Goal: Information Seeking & Learning: Stay updated

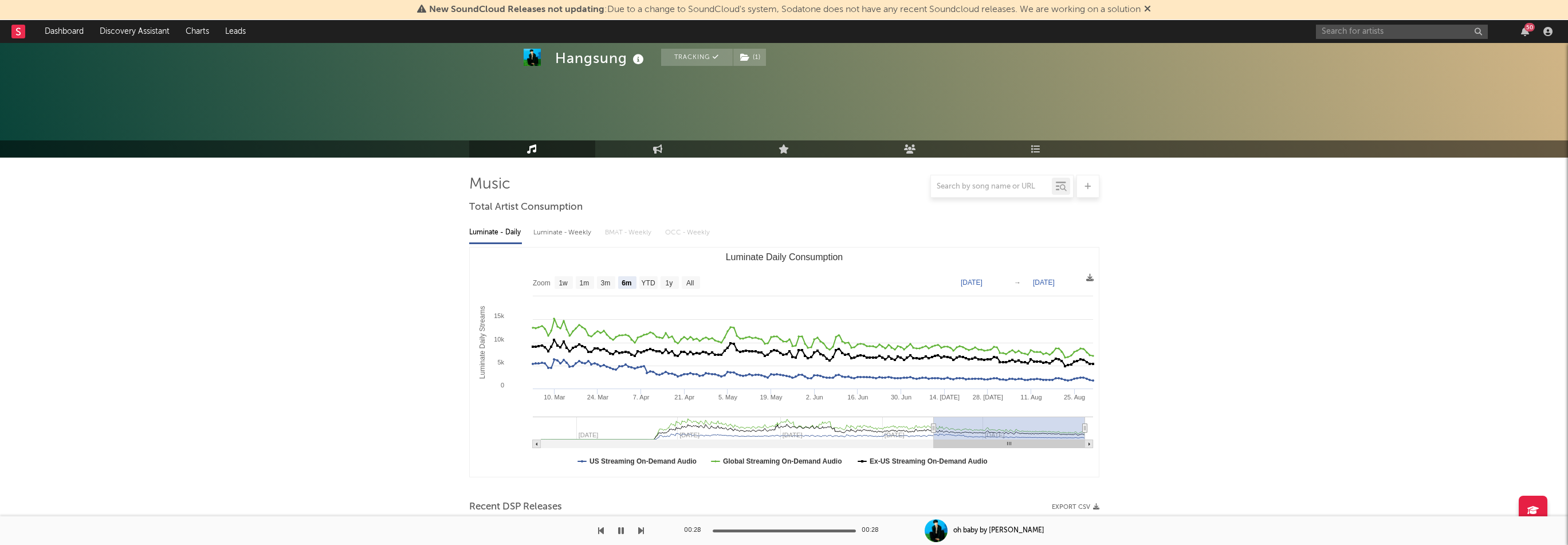
select select "6m"
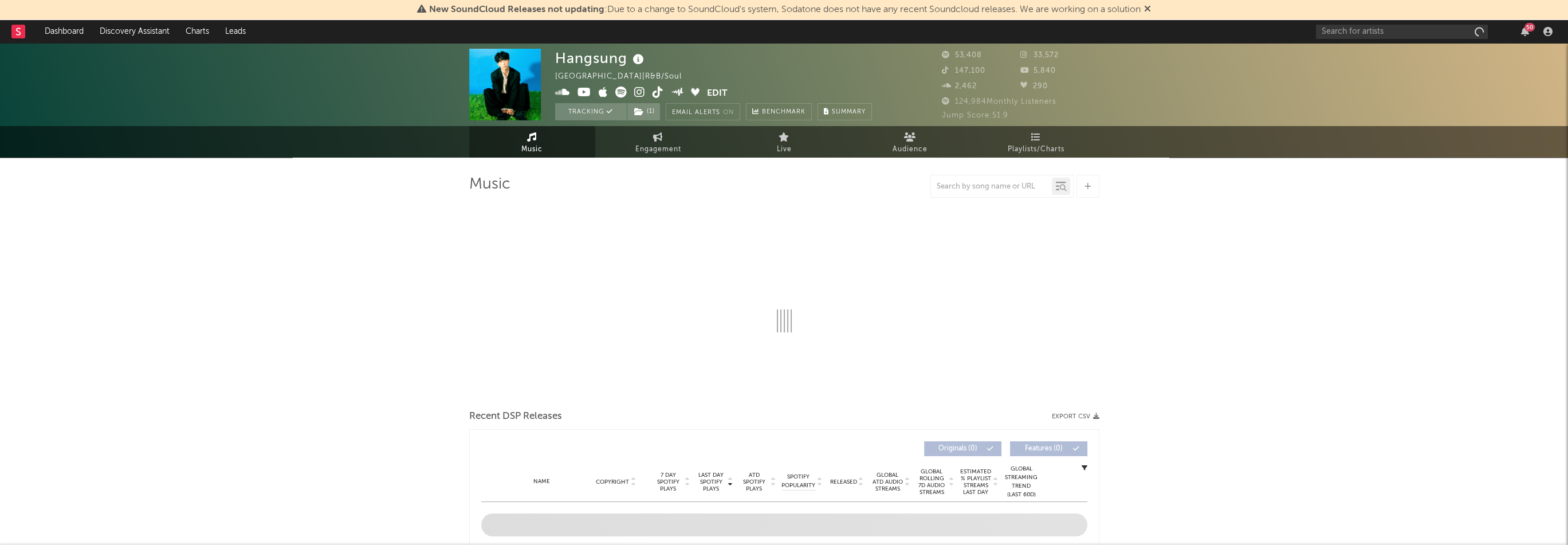
select select "6m"
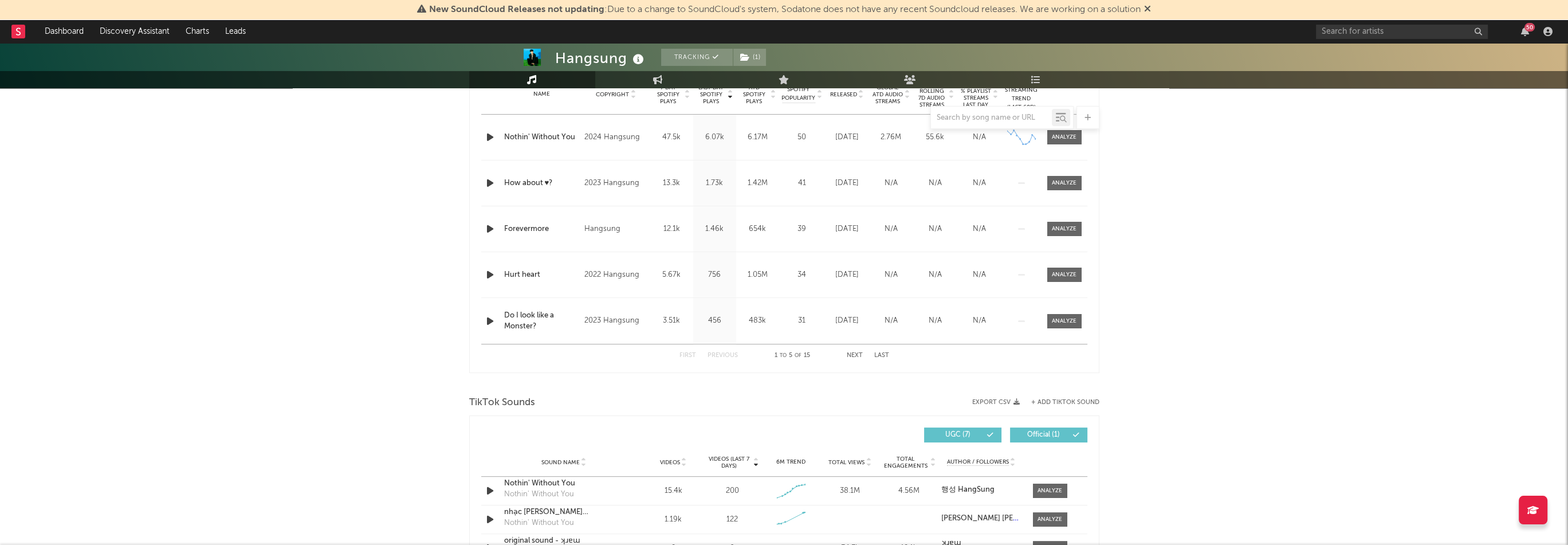
scroll to position [630, 0]
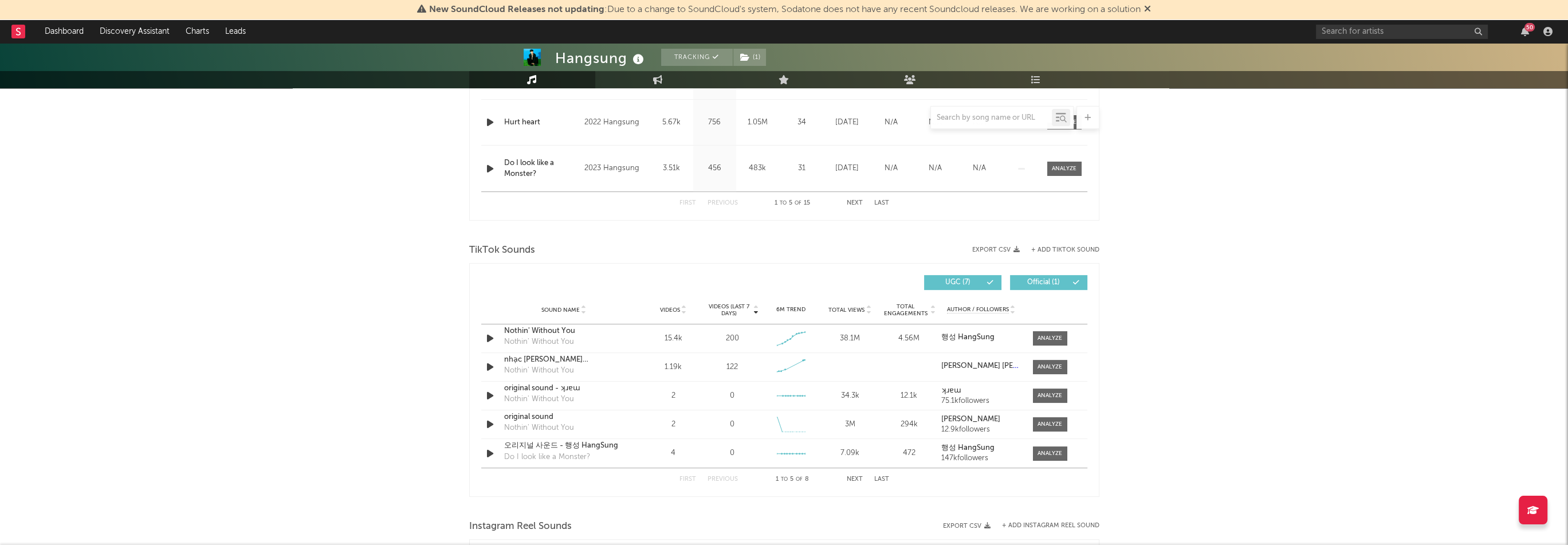
click at [853, 478] on button "Next" at bounding box center [855, 479] width 16 height 6
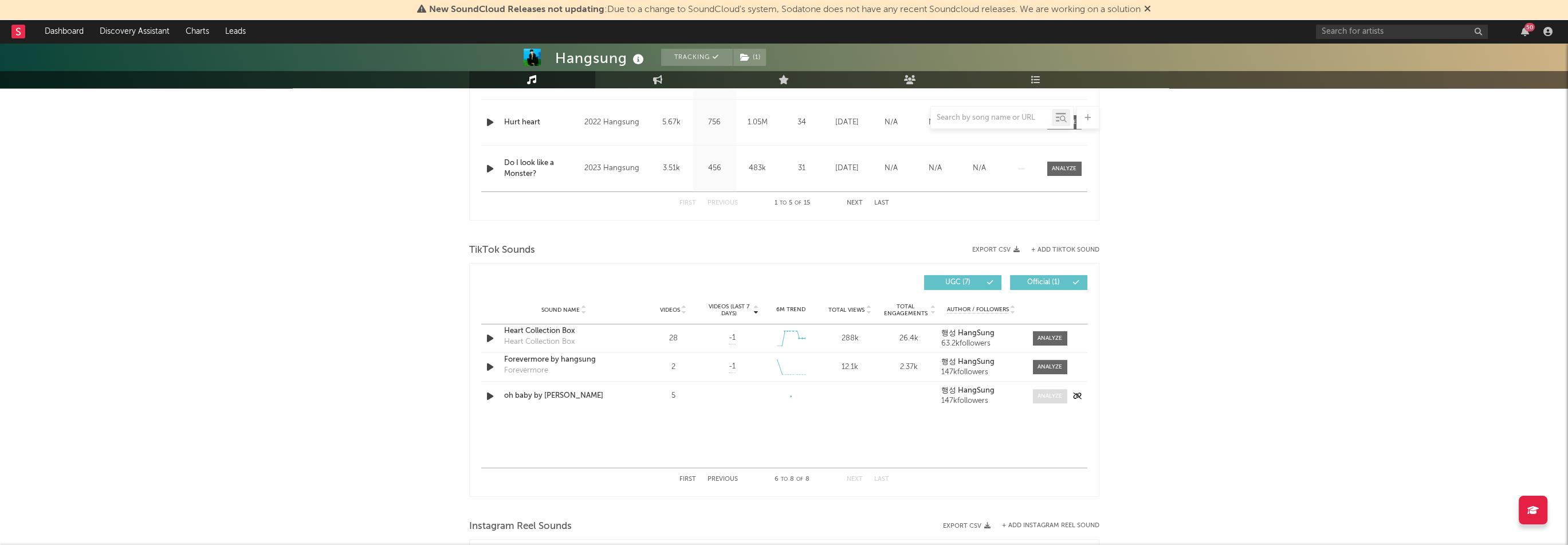
click at [1045, 396] on div at bounding box center [1050, 396] width 25 height 9
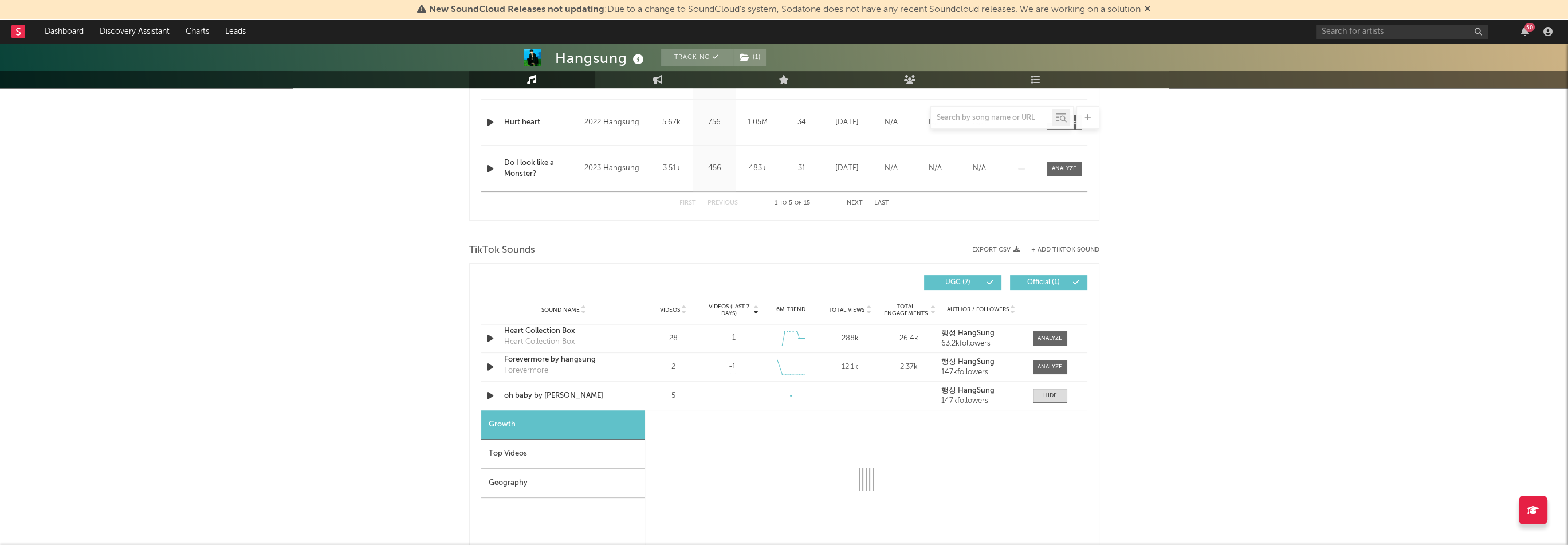
select select "1w"
click at [632, 455] on div "Top Videos" at bounding box center [563, 454] width 163 height 29
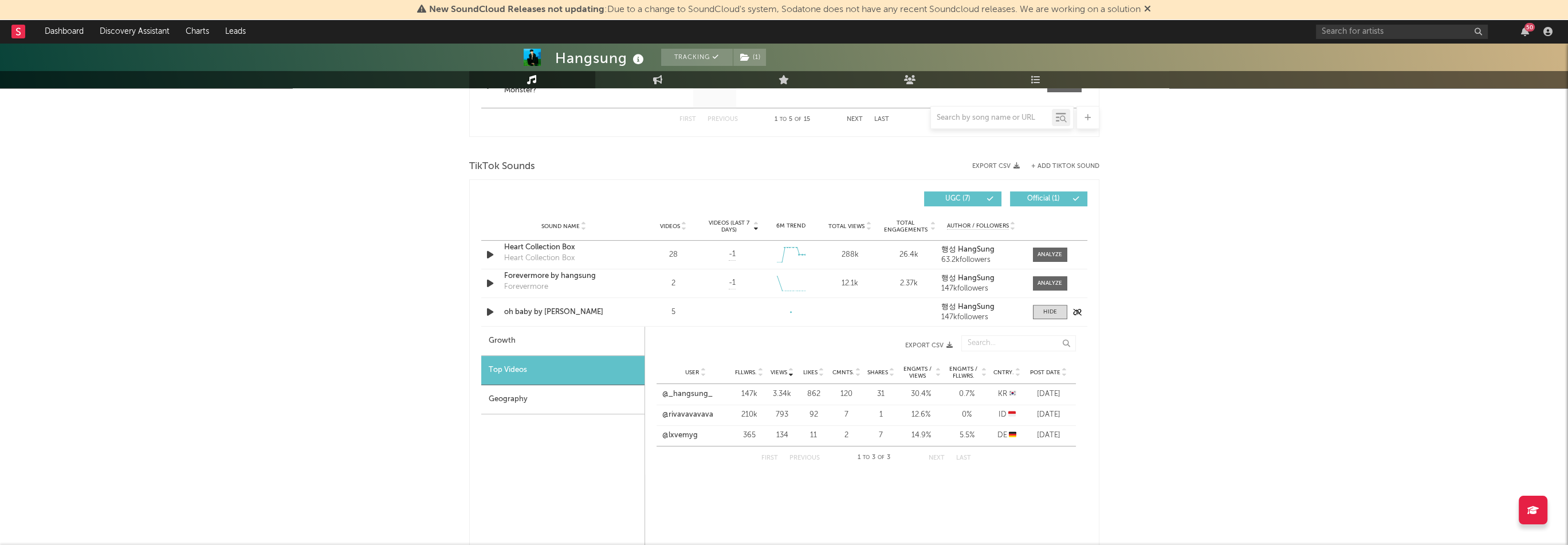
scroll to position [802, 0]
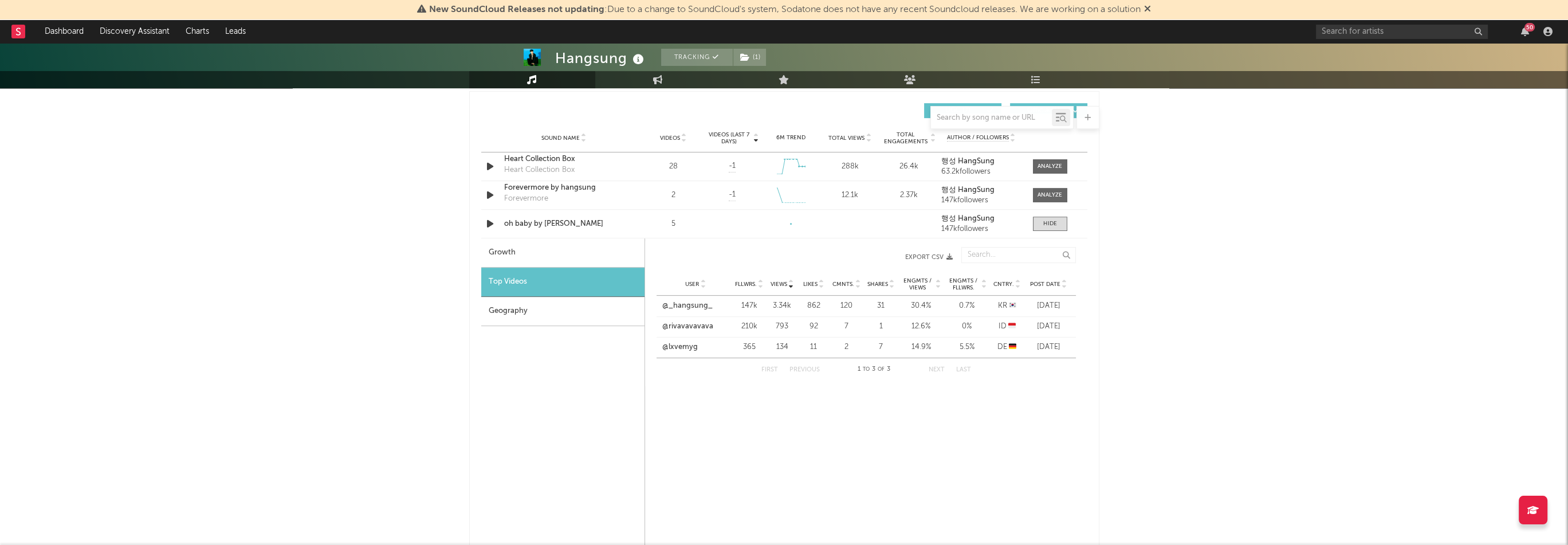
click at [1281, 249] on div "Hangsung Tracking ( 1 ) [GEOGRAPHIC_DATA] | R&B/Soul Edit Tracking ( 1 ) Email …" at bounding box center [784, 236] width 1568 height 1989
click at [1526, 34] on icon "button" at bounding box center [1525, 31] width 8 height 9
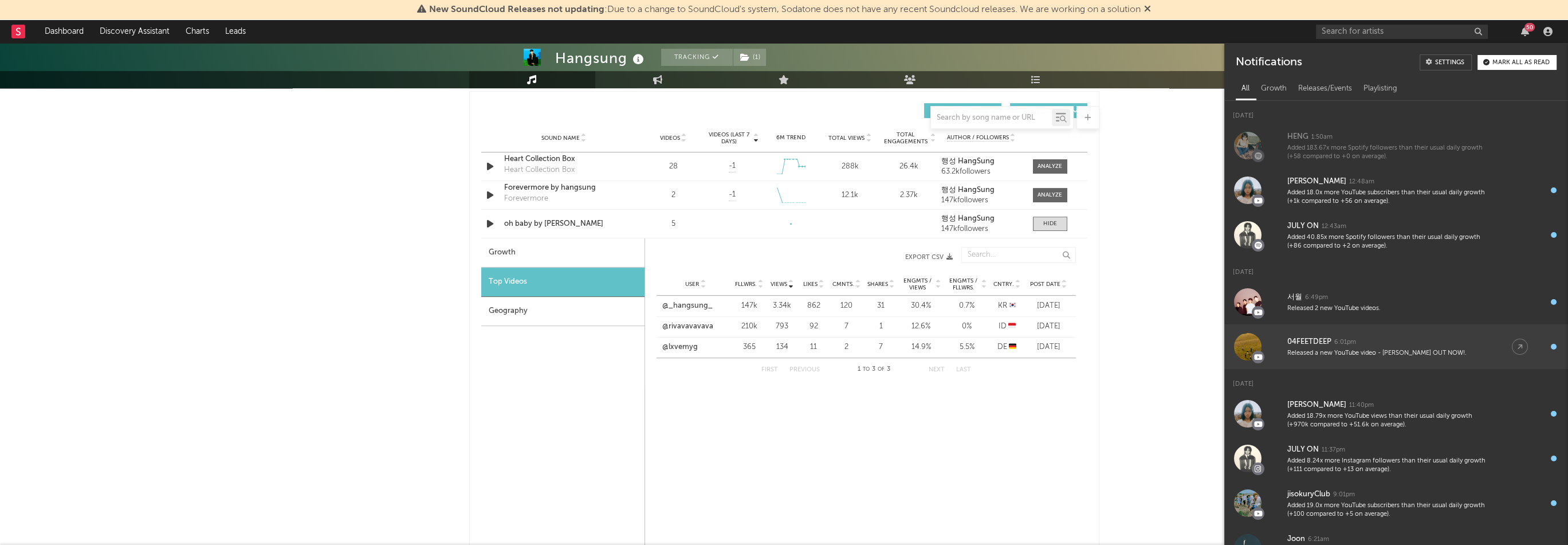
click at [1423, 356] on div "Released a new YouTube video - [PERSON_NAME] OUT NOW!." at bounding box center [1388, 353] width 202 height 9
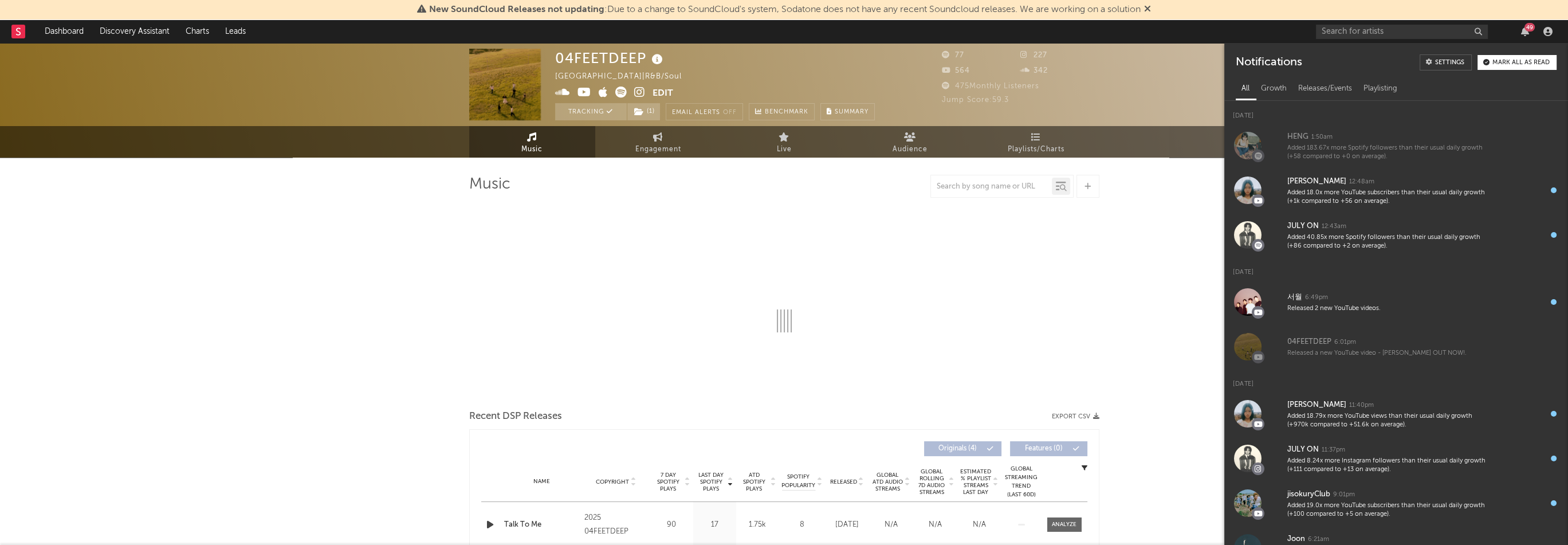
select select "6m"
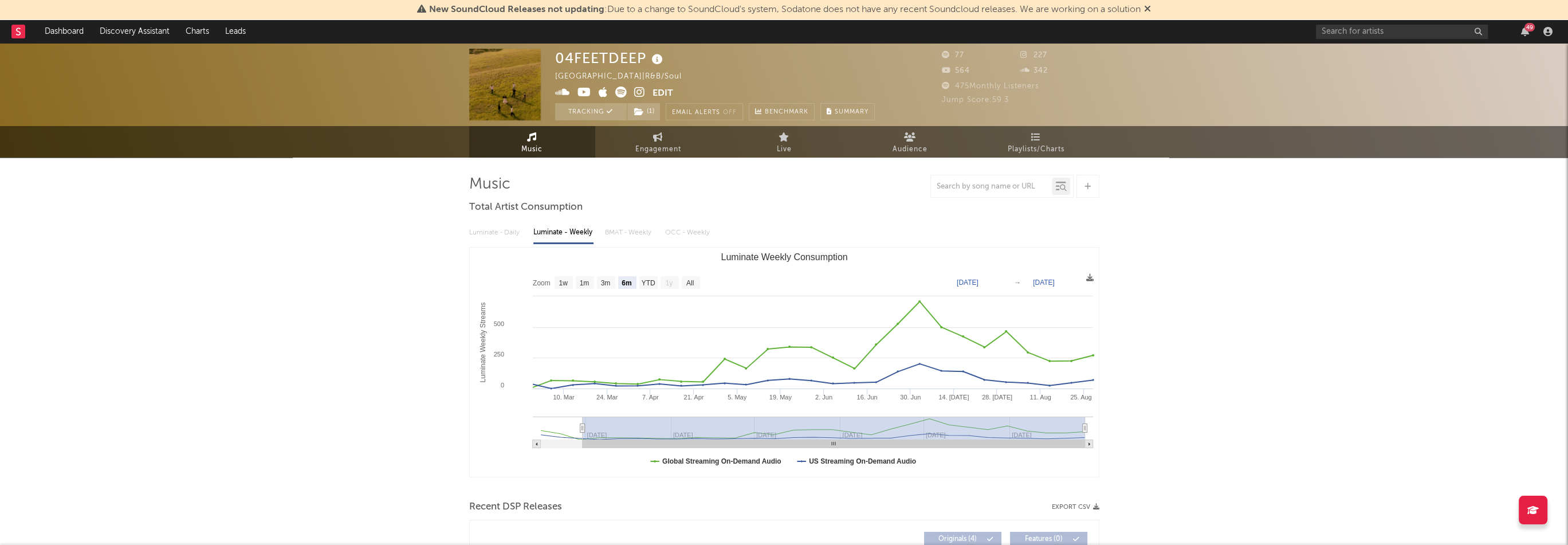
click at [582, 91] on icon at bounding box center [584, 92] width 14 height 12
click at [1522, 34] on icon "button" at bounding box center [1525, 31] width 8 height 9
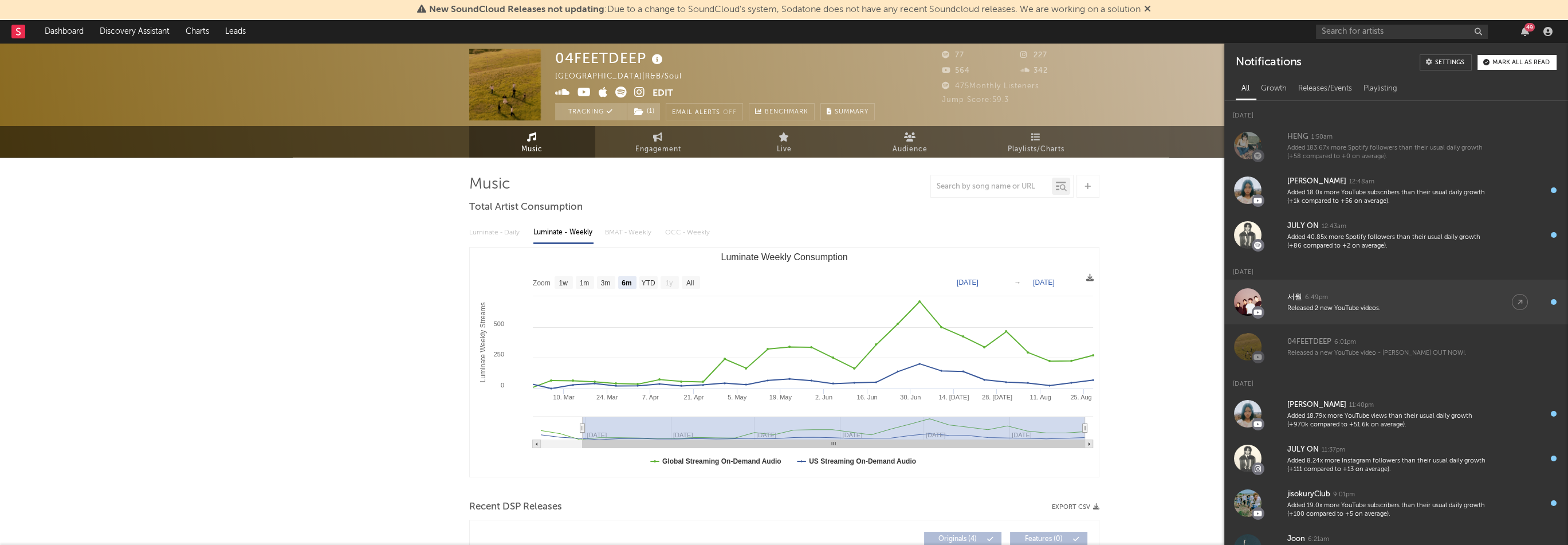
click at [1441, 283] on link "서월 6:49pm Released 2 new YouTube videos." at bounding box center [1396, 302] width 344 height 45
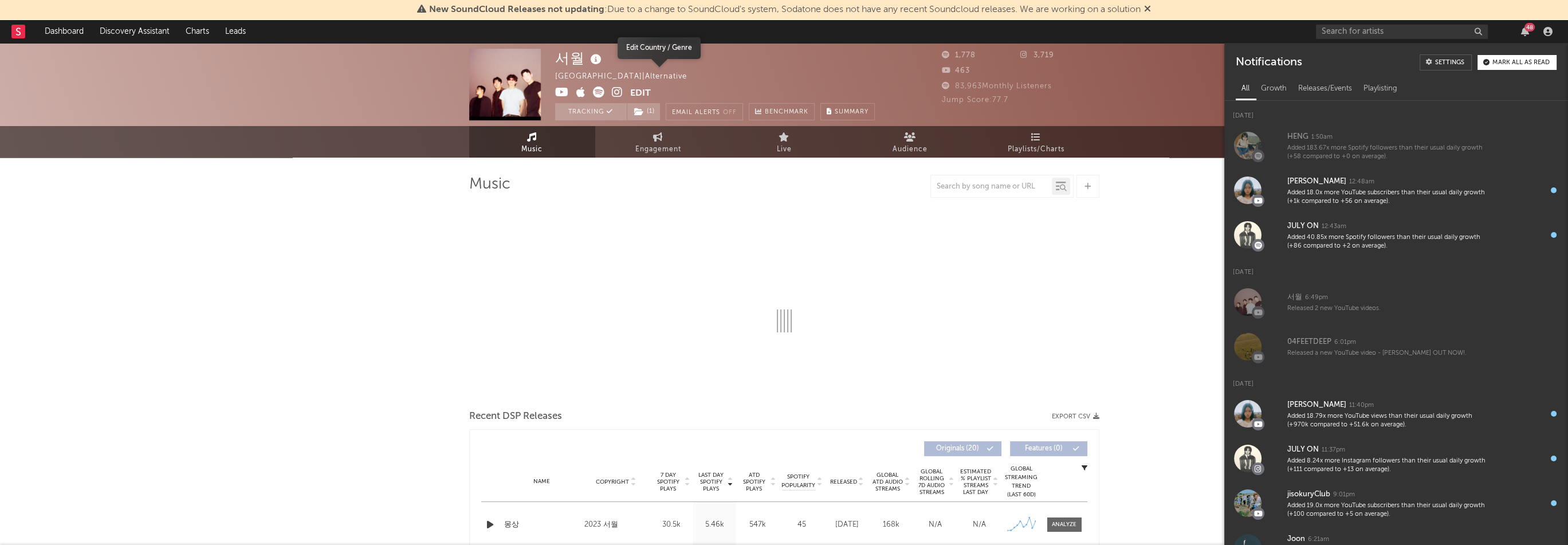
select select "1w"
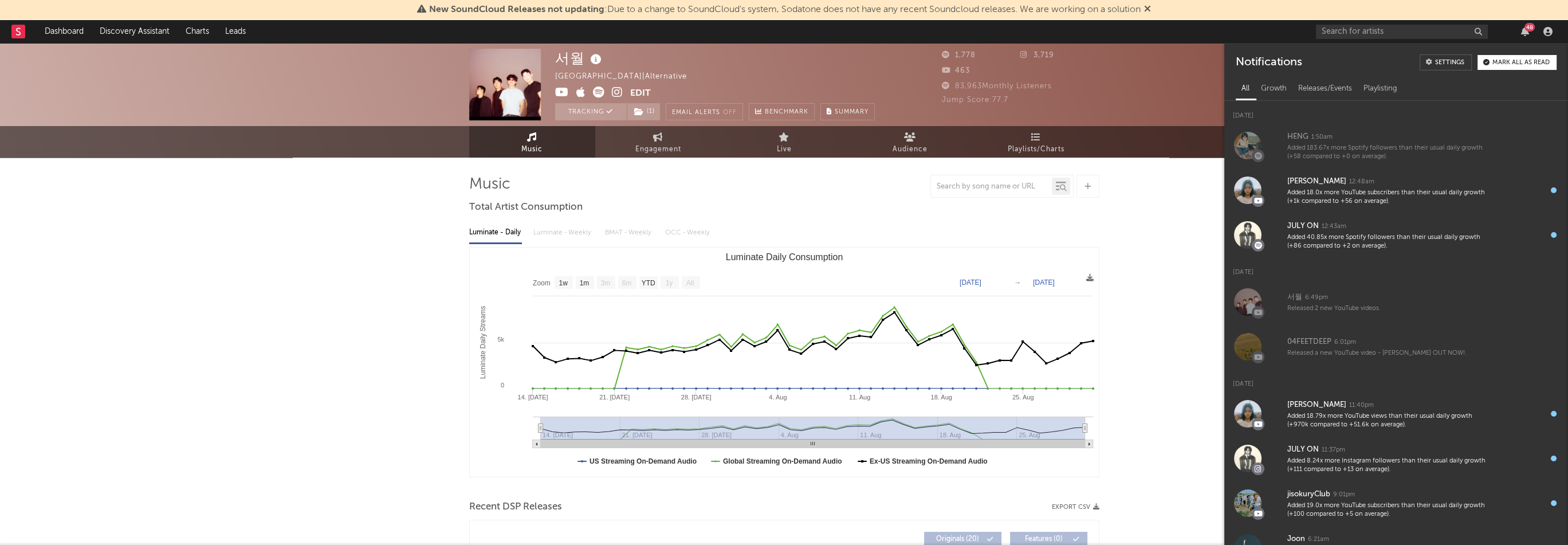
click at [564, 94] on icon at bounding box center [562, 92] width 14 height 12
